Goal: Find specific page/section: Find specific page/section

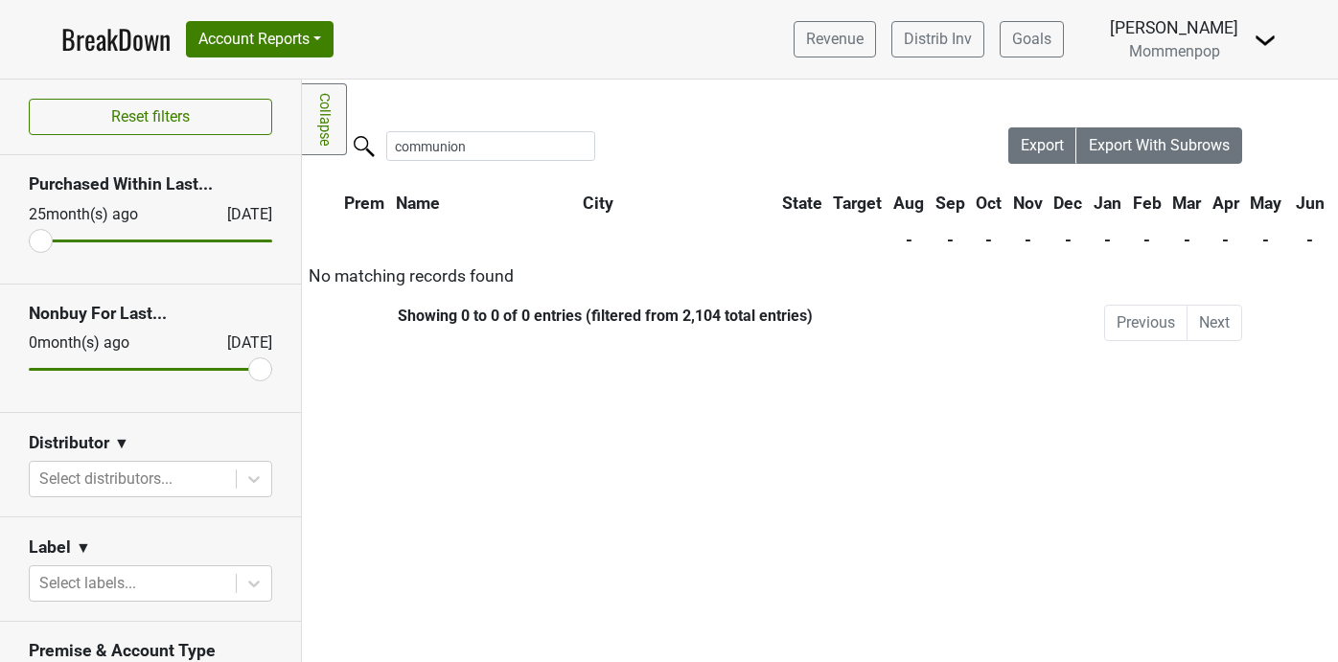
click at [564, 148] on input "communion" at bounding box center [490, 146] width 209 height 30
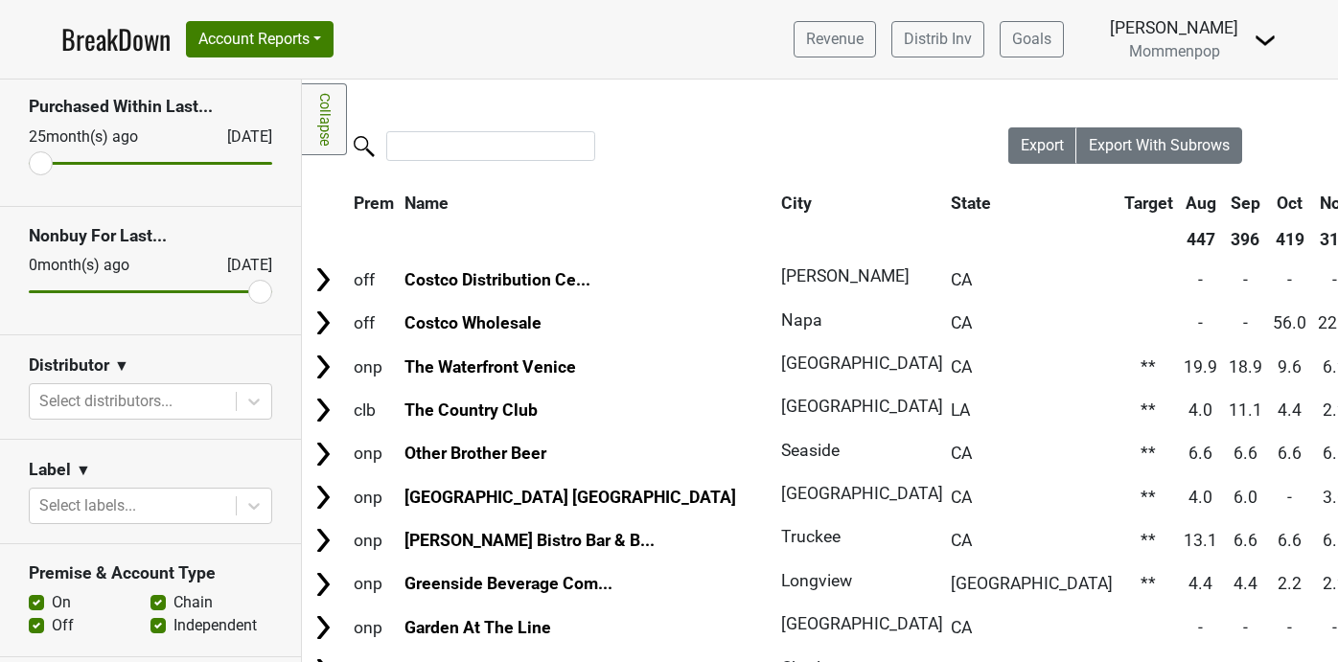
scroll to position [176, 0]
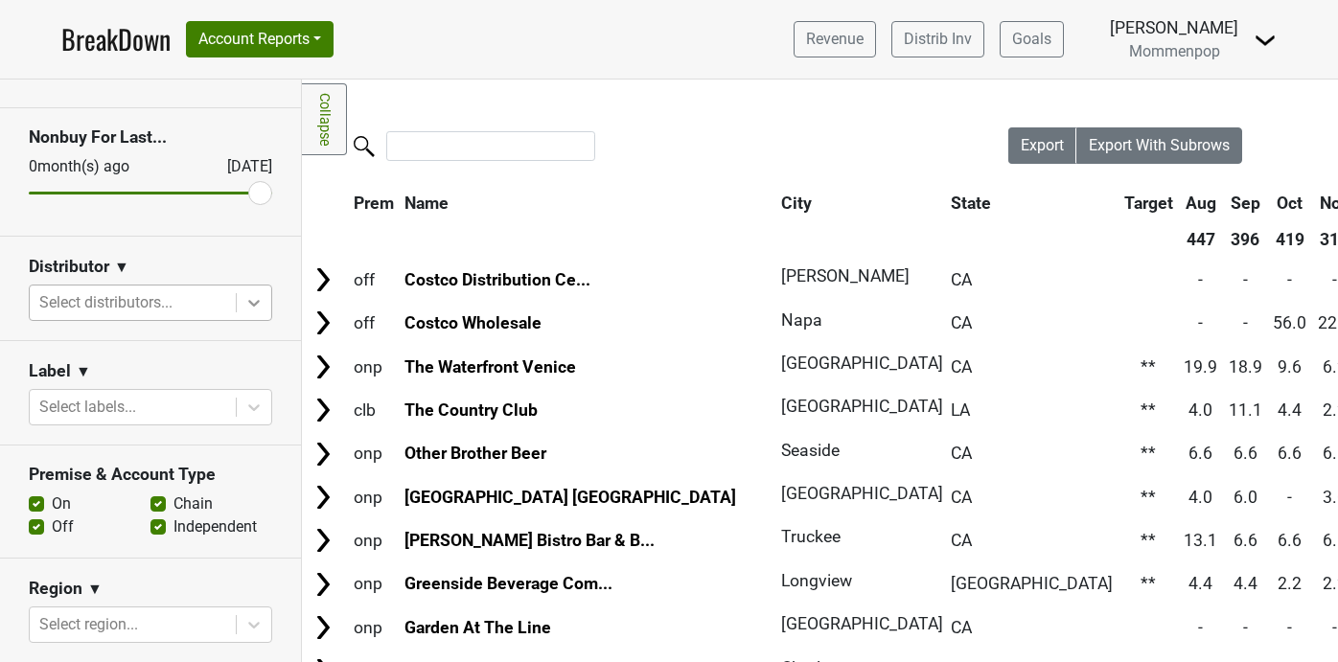
click at [246, 316] on div at bounding box center [254, 303] width 34 height 34
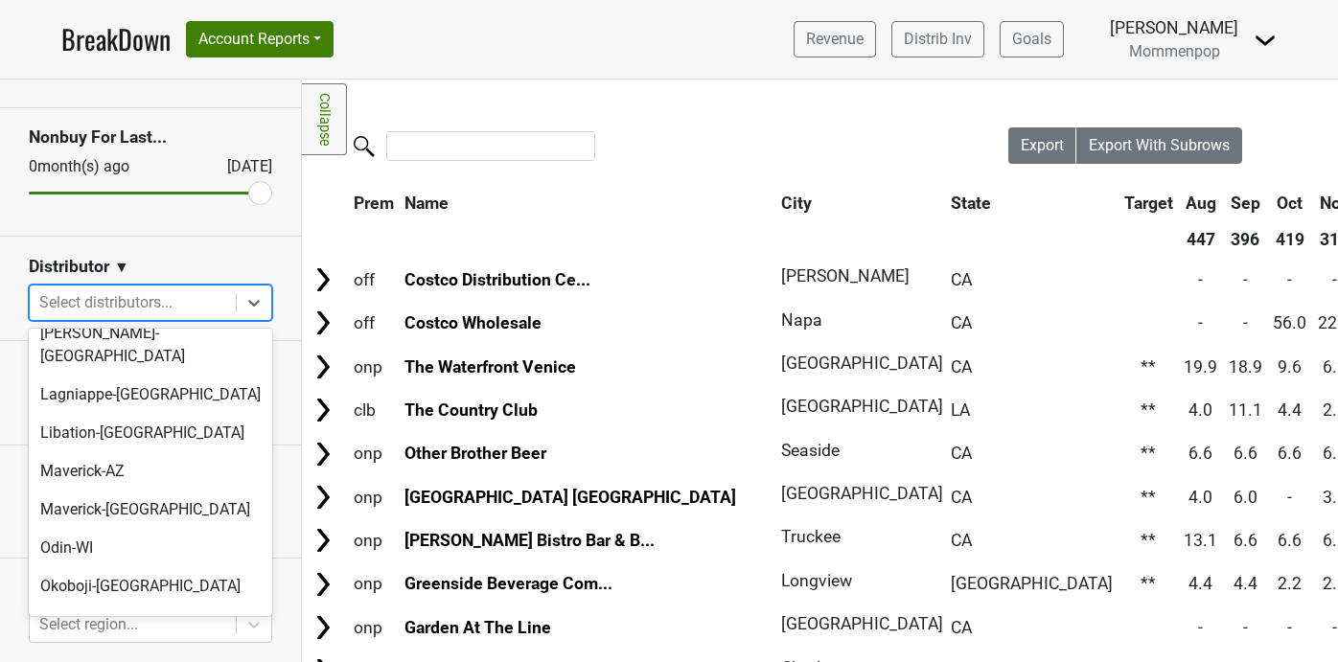
scroll to position [602, 0]
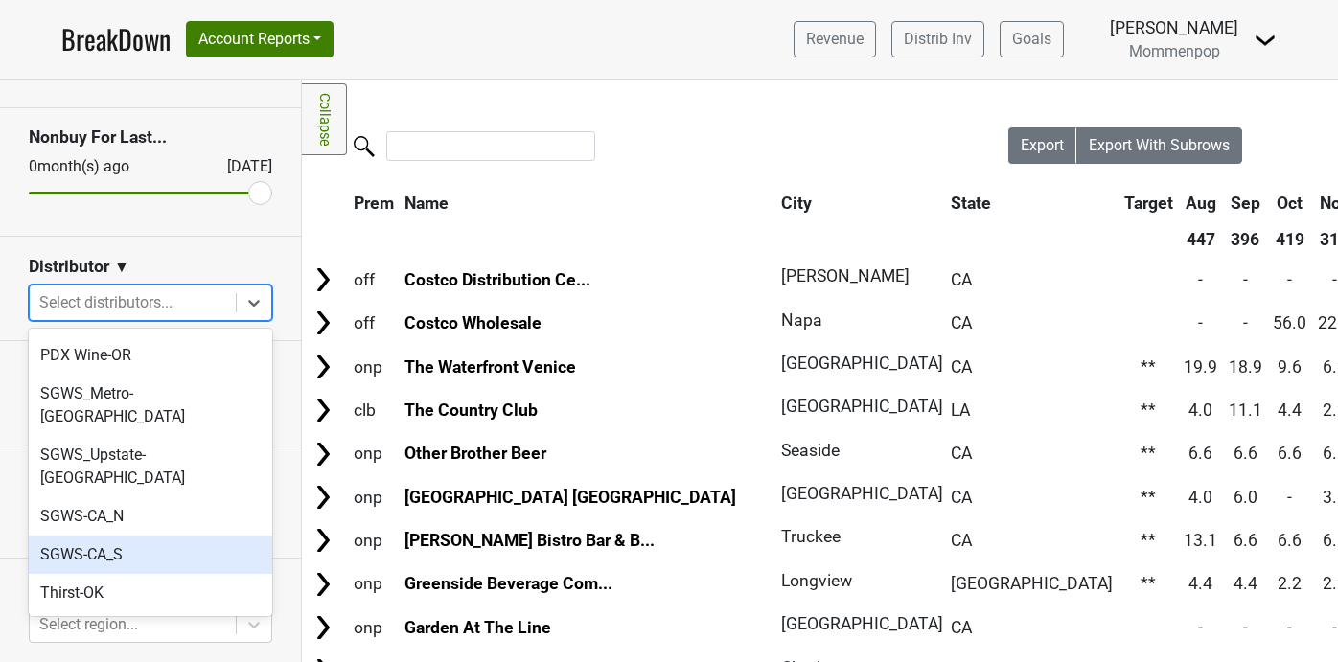
click at [202, 536] on div "SGWS-CA_S" at bounding box center [150, 555] width 243 height 38
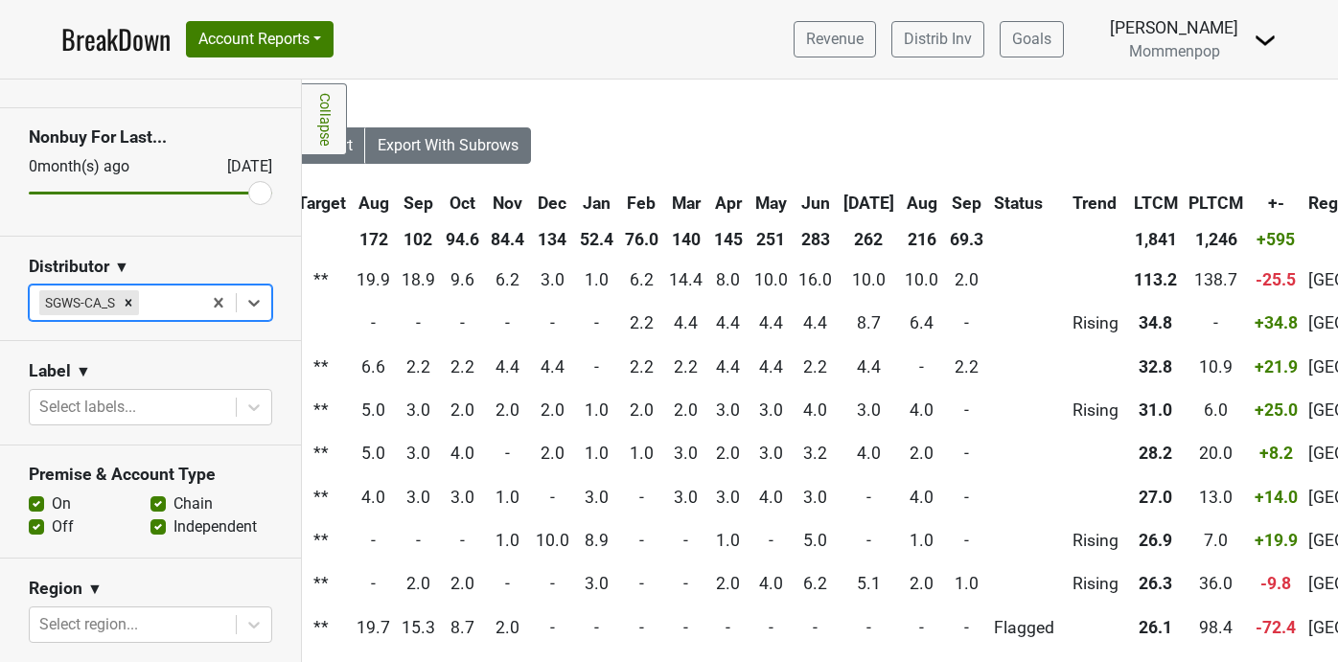
scroll to position [0, 849]
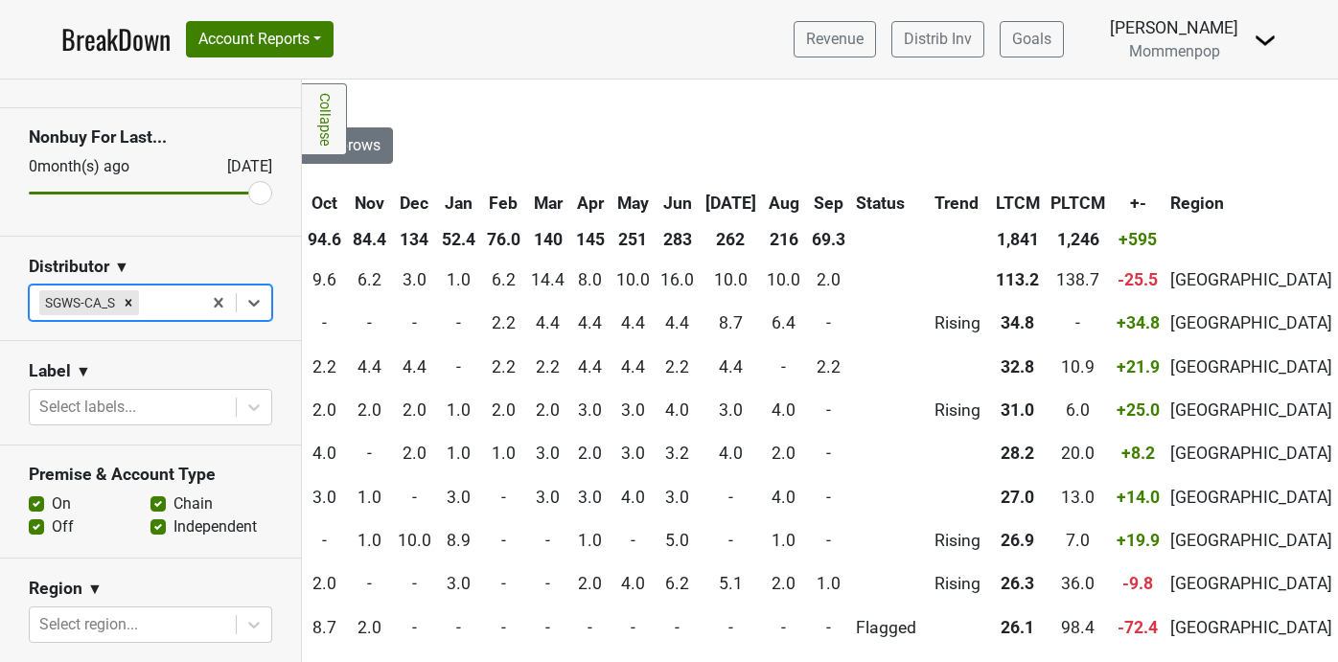
click at [807, 197] on th "Sep" at bounding box center [828, 203] width 43 height 34
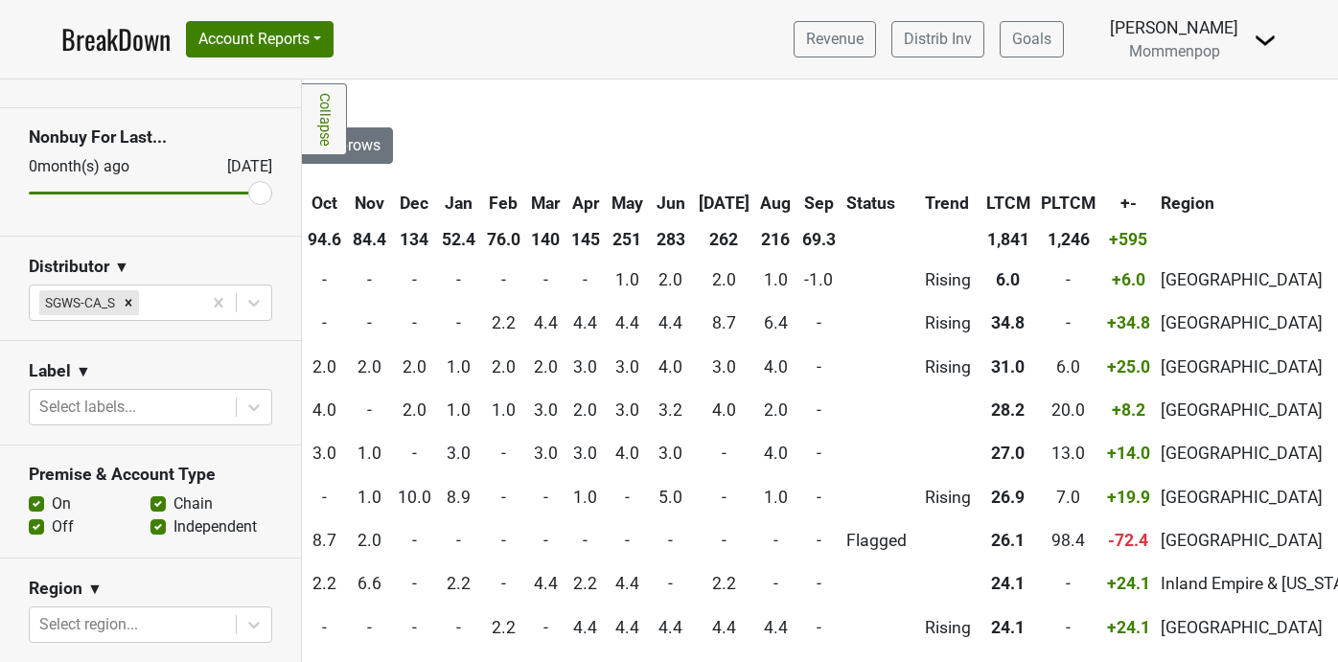
click at [797, 197] on th "Sep" at bounding box center [818, 203] width 43 height 34
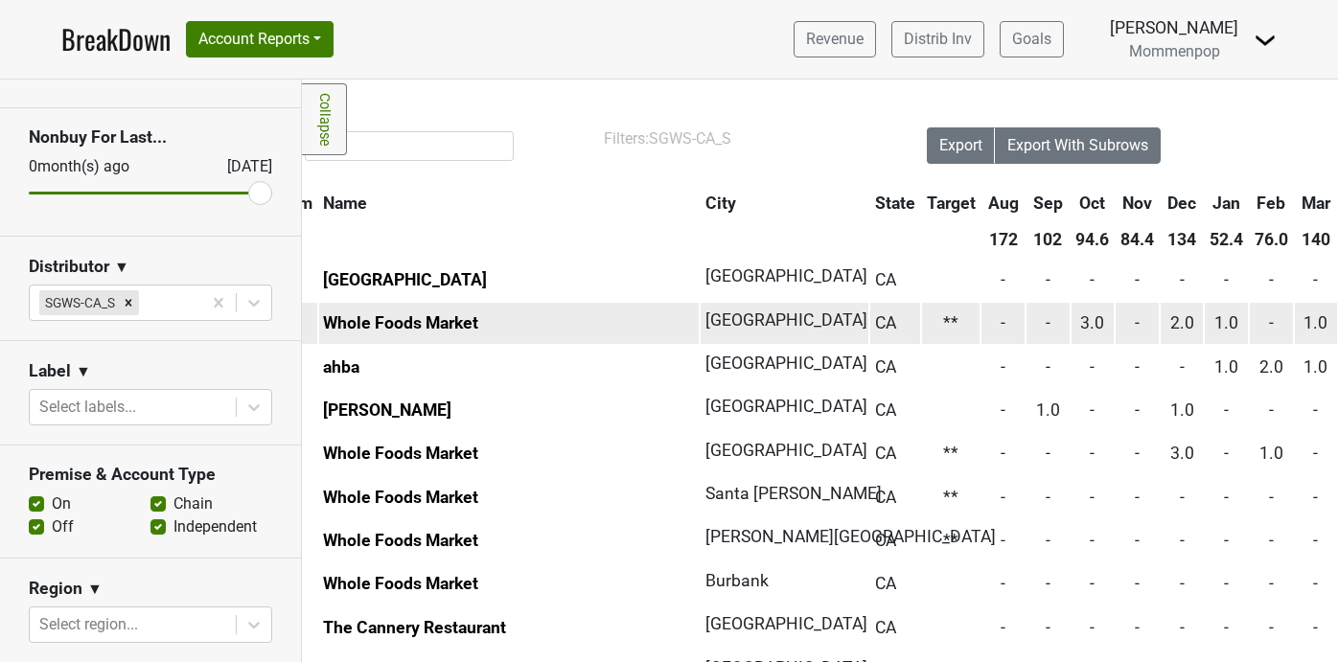
scroll to position [0, 0]
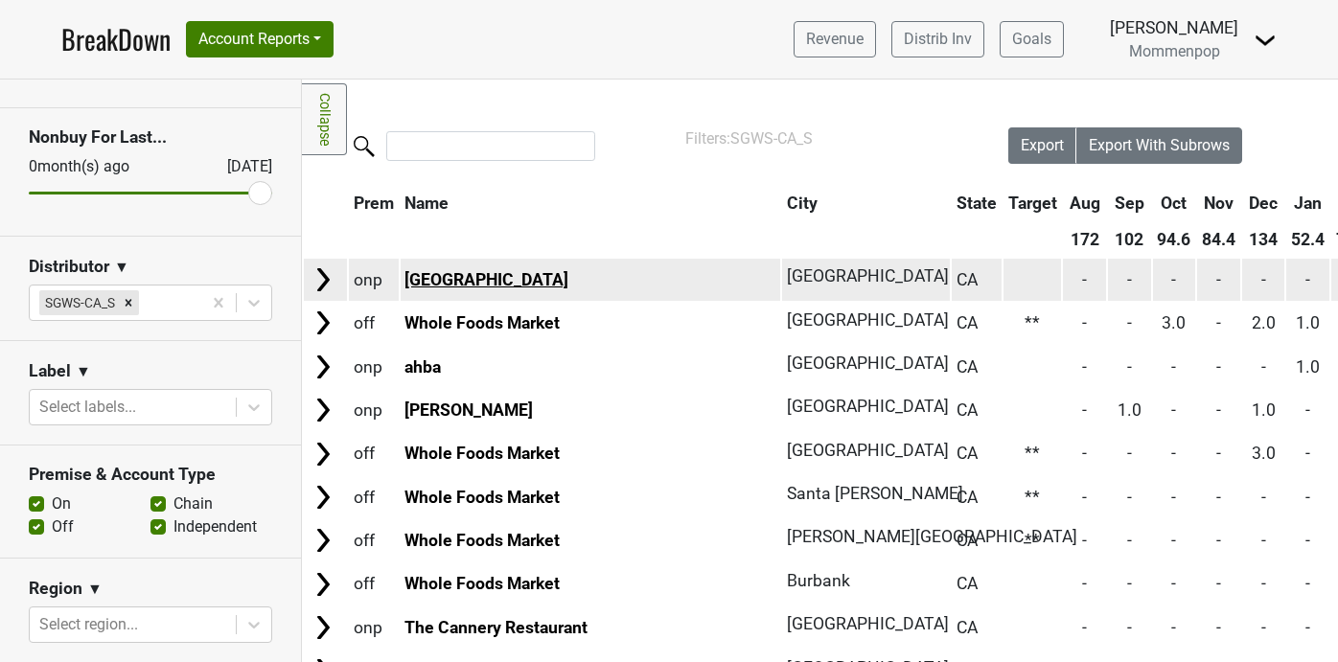
click at [509, 281] on link "[GEOGRAPHIC_DATA]" at bounding box center [486, 279] width 164 height 19
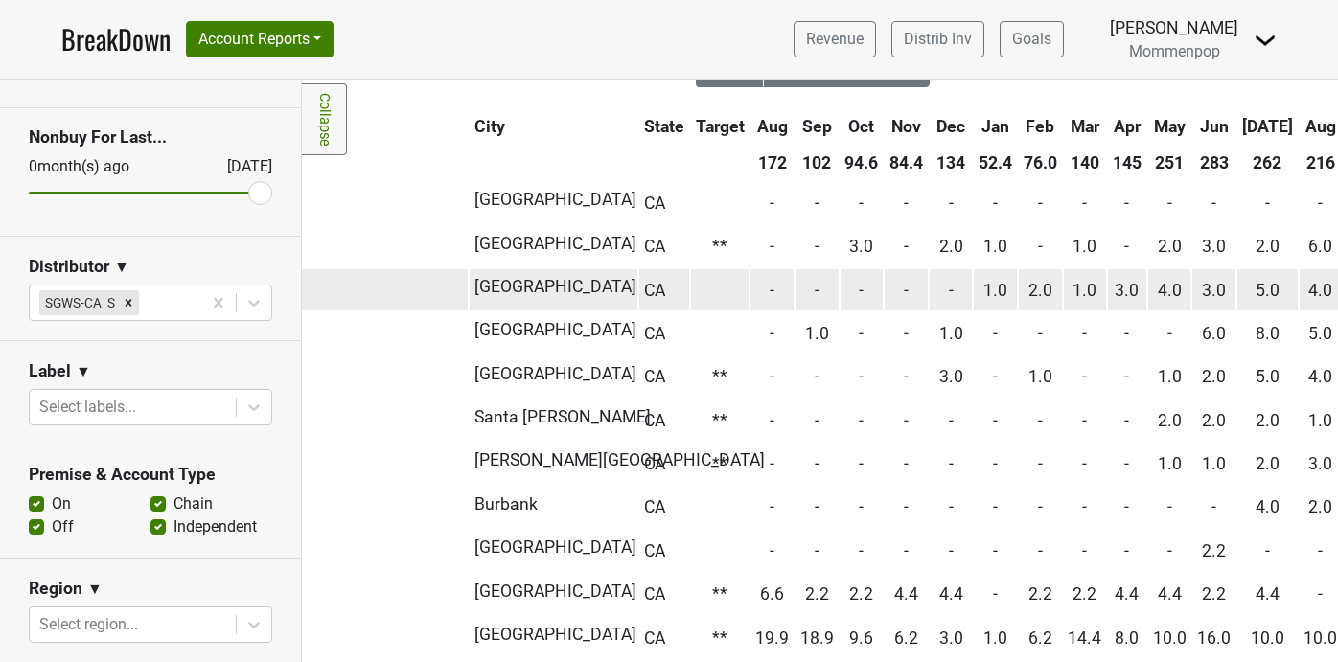
scroll to position [77, 0]
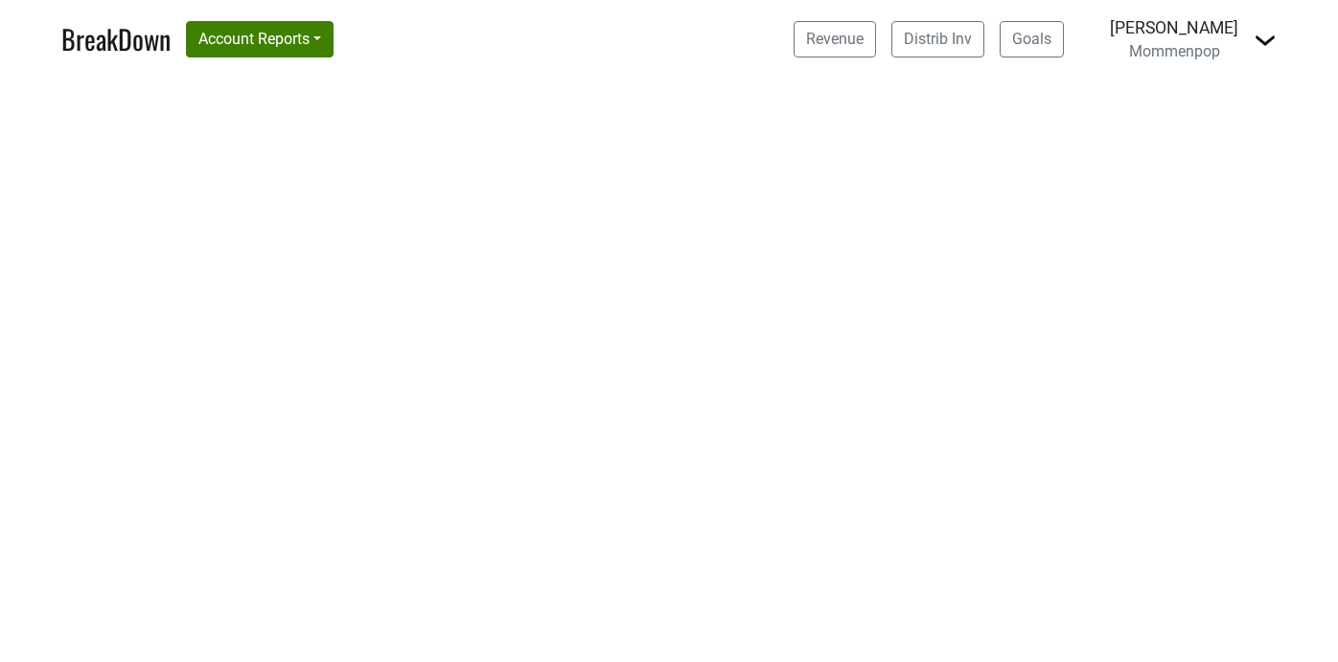
select select "CA"
